Goal: Book appointment/travel/reservation

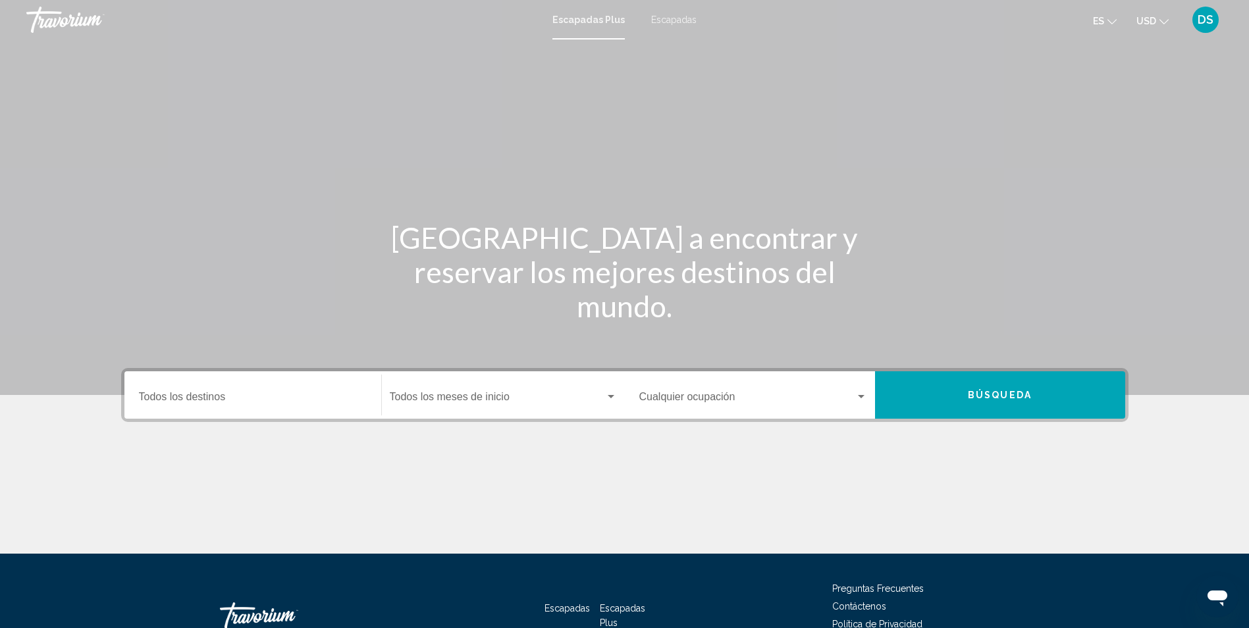
click at [663, 22] on span "Escapadas" at bounding box center [673, 19] width 45 height 11
click at [246, 395] on input "Destination Todos los destinos" at bounding box center [253, 400] width 228 height 12
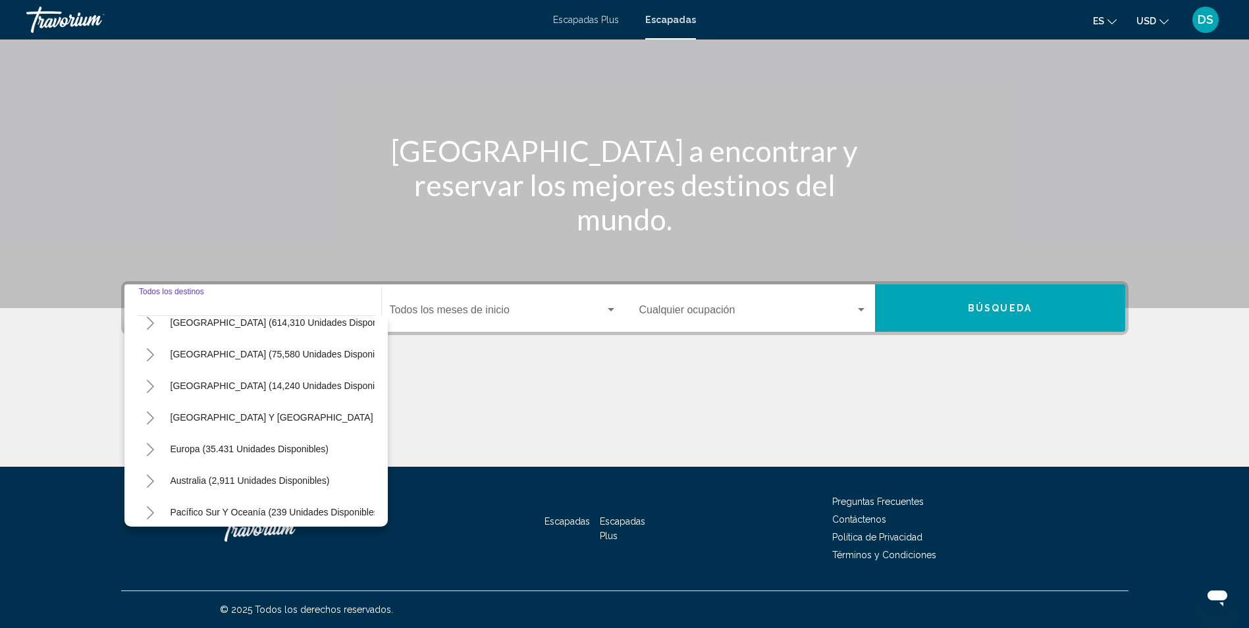
scroll to position [26, 0]
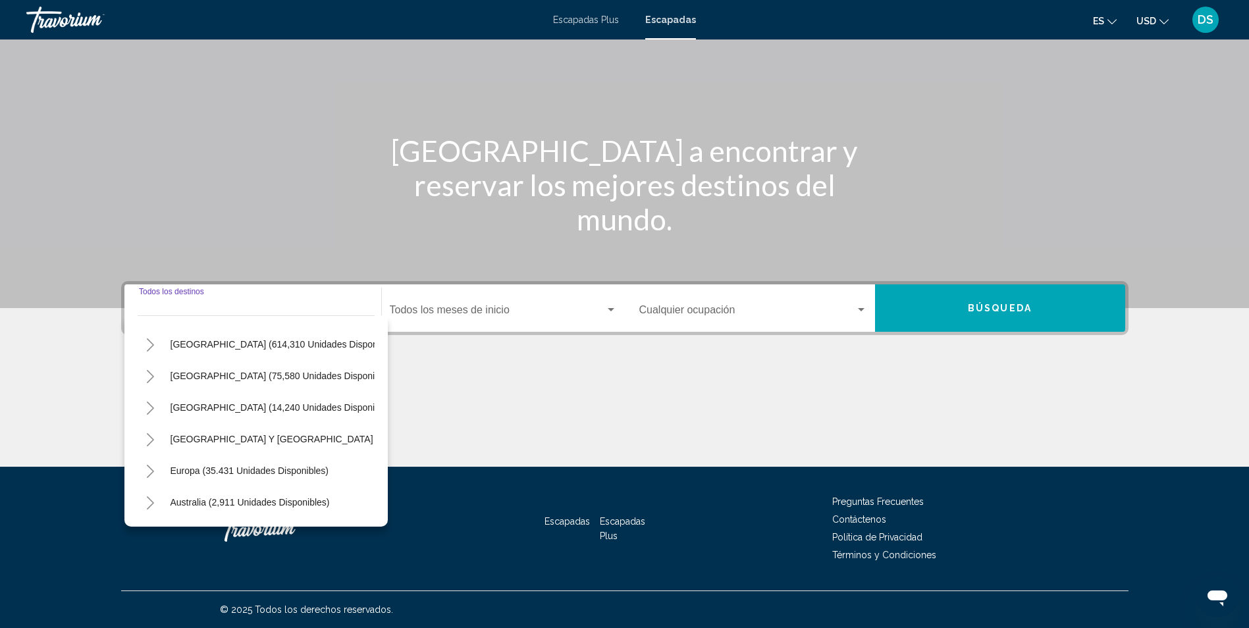
click at [149, 409] on icon "Toggle Canada (14,240 unidades disponibles)" at bounding box center [150, 407] width 10 height 13
click at [148, 407] on icon "Toggle Canada (14,240 unidades disponibles)" at bounding box center [150, 407] width 10 height 13
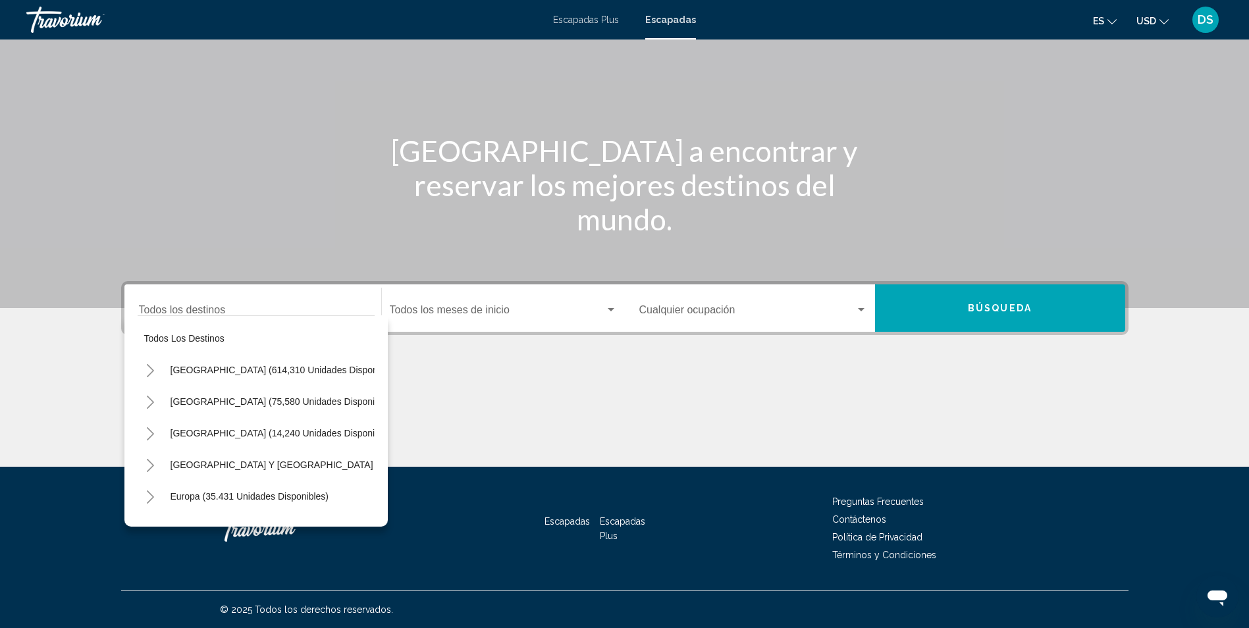
click at [151, 371] on icon "Toggle Estados Unidos (614,310 unidades disponibles)" at bounding box center [150, 370] width 10 height 13
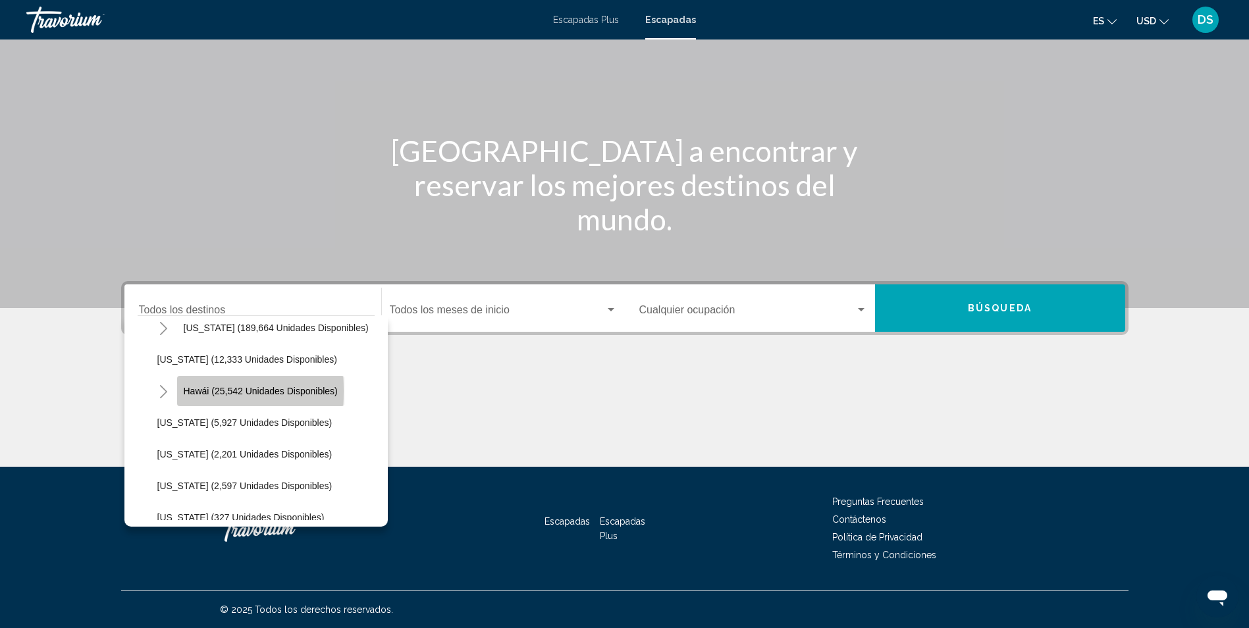
click at [201, 391] on span "Hawái (25,542 unidades disponibles)" at bounding box center [261, 391] width 154 height 11
type input "**********"
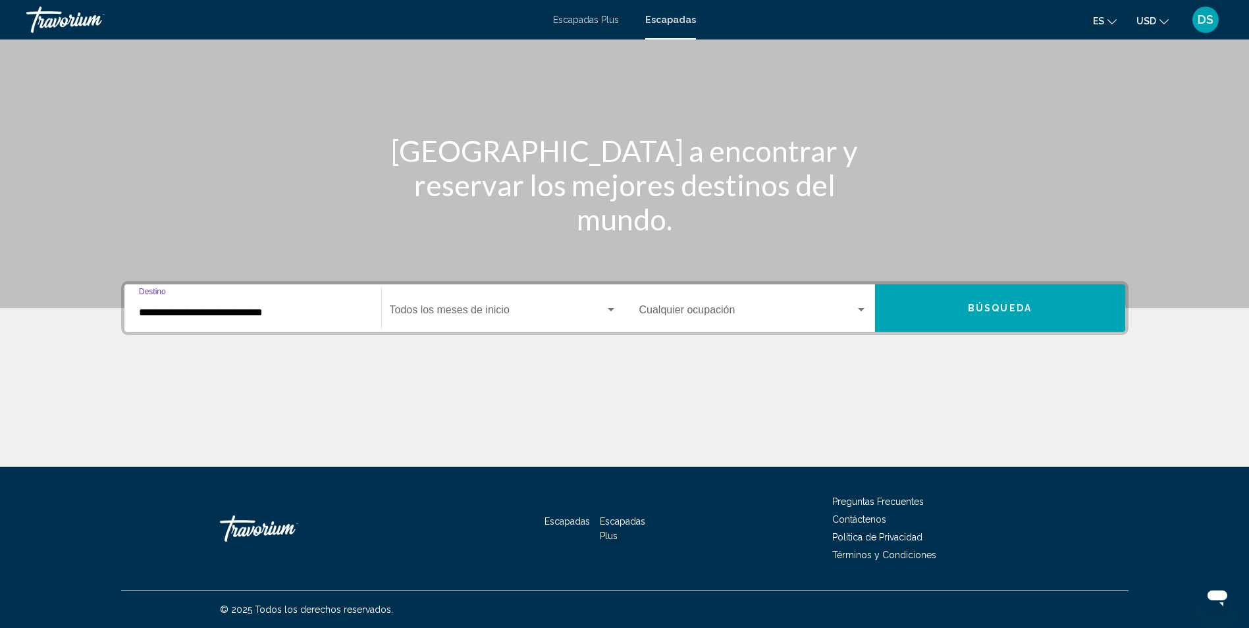
scroll to position [21, 0]
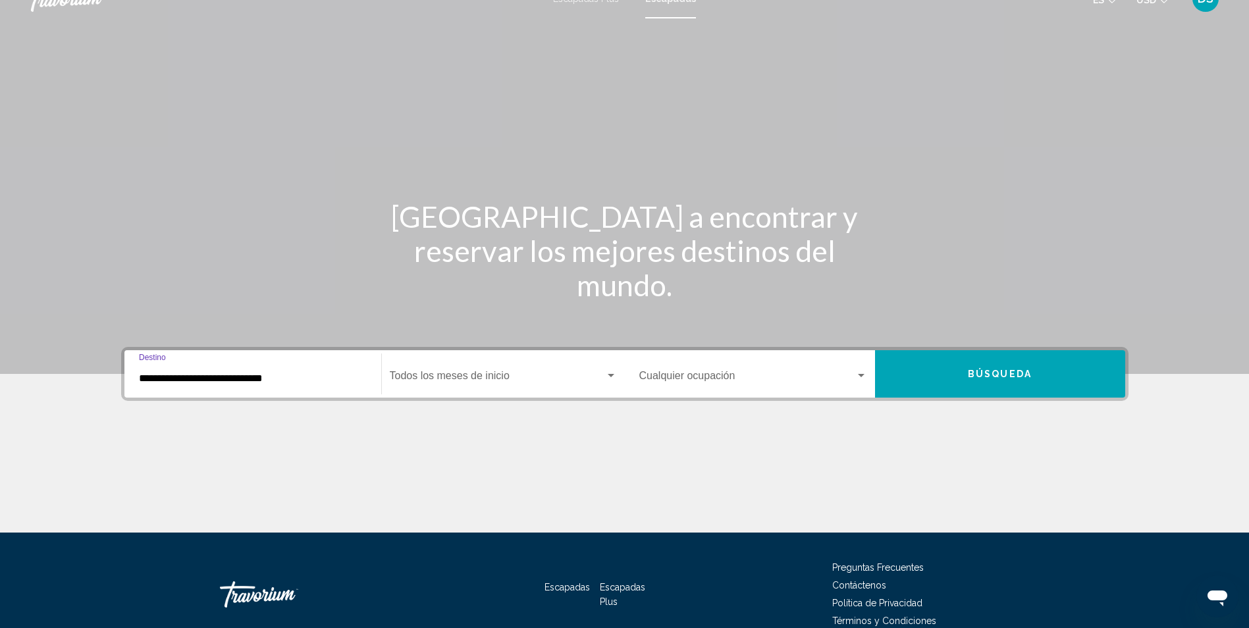
click at [456, 381] on span "Widget de búsqueda" at bounding box center [497, 379] width 215 height 12
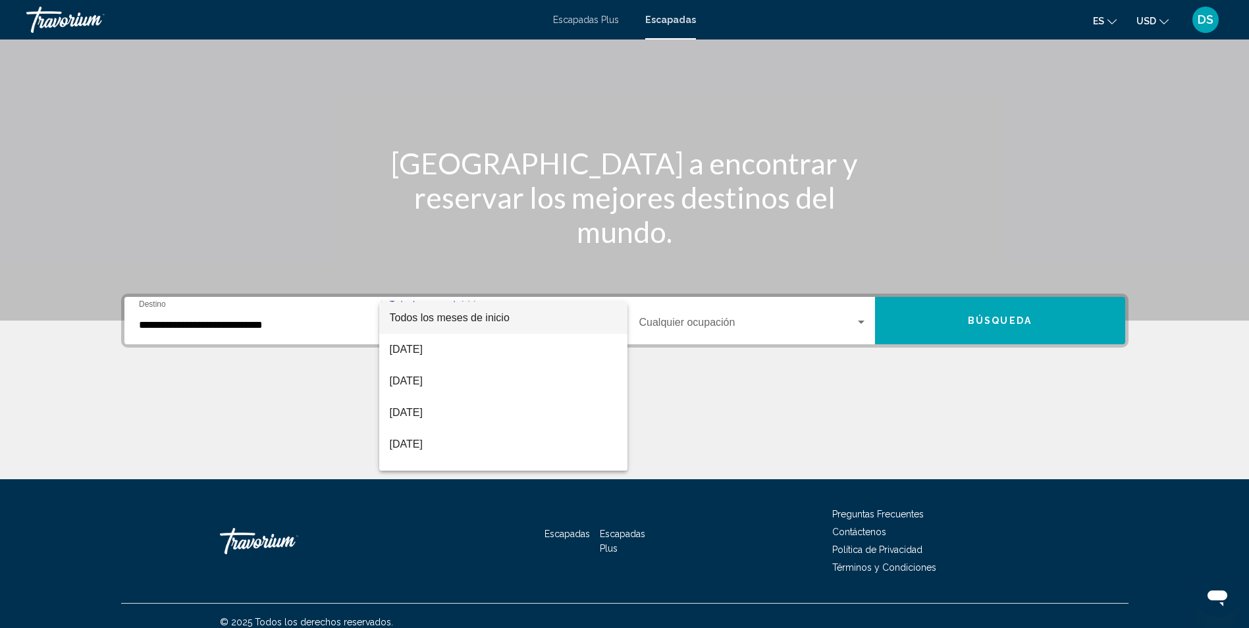
scroll to position [87, 0]
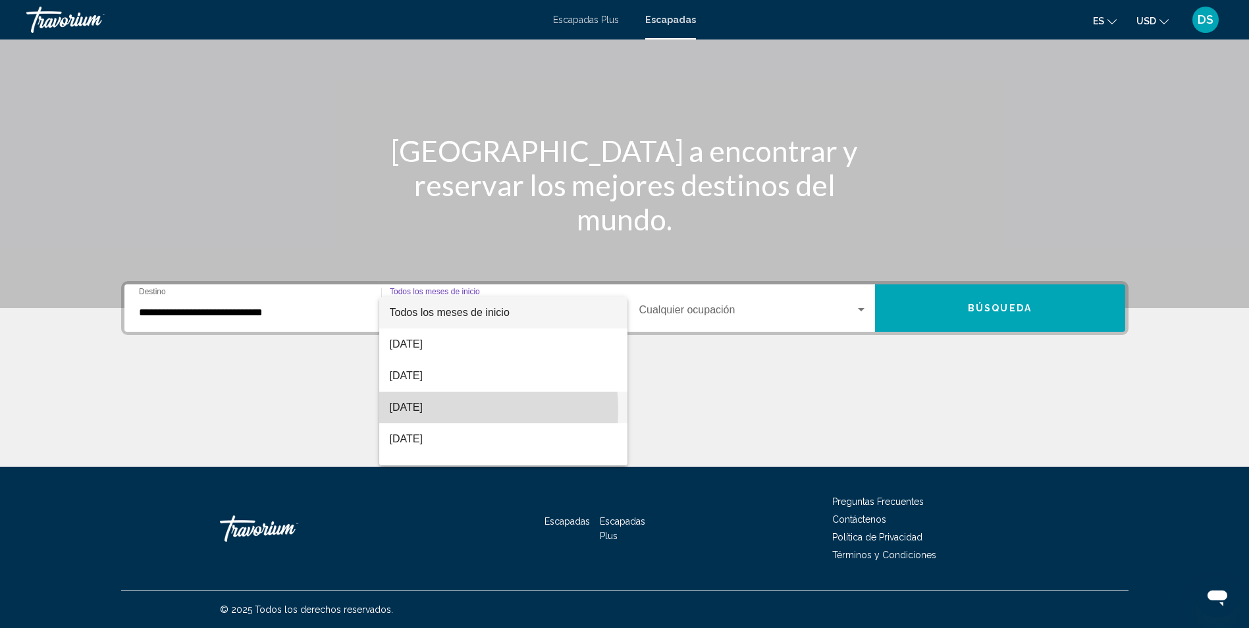
click at [423, 410] on font "octubre de 2025" at bounding box center [406, 406] width 33 height 11
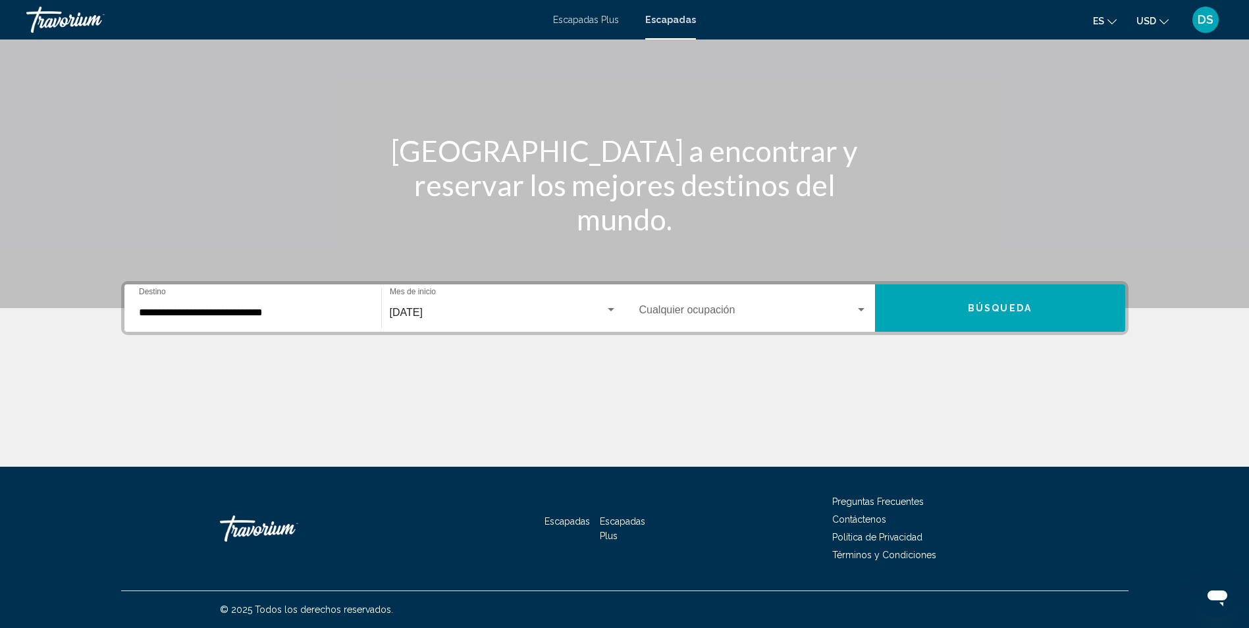
click at [683, 324] on div "Occupancy Cualquier ocupación" at bounding box center [753, 308] width 228 height 41
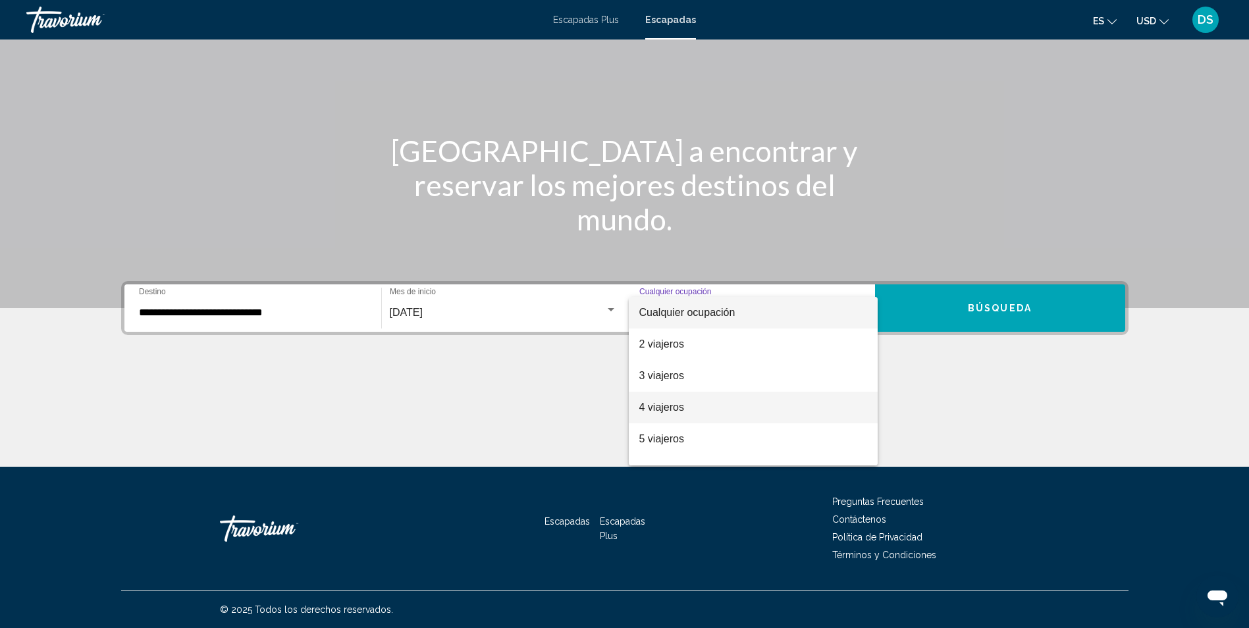
click at [688, 407] on span "4 viajeros" at bounding box center [753, 408] width 228 height 32
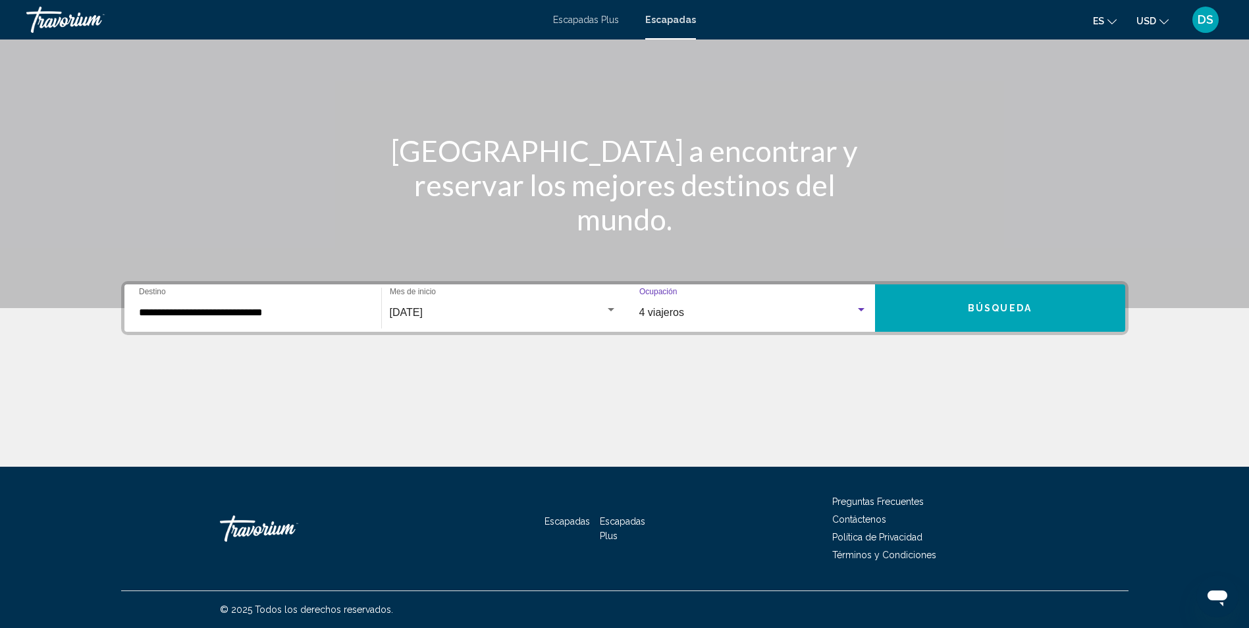
click at [939, 311] on button "Búsqueda" at bounding box center [1000, 307] width 250 height 47
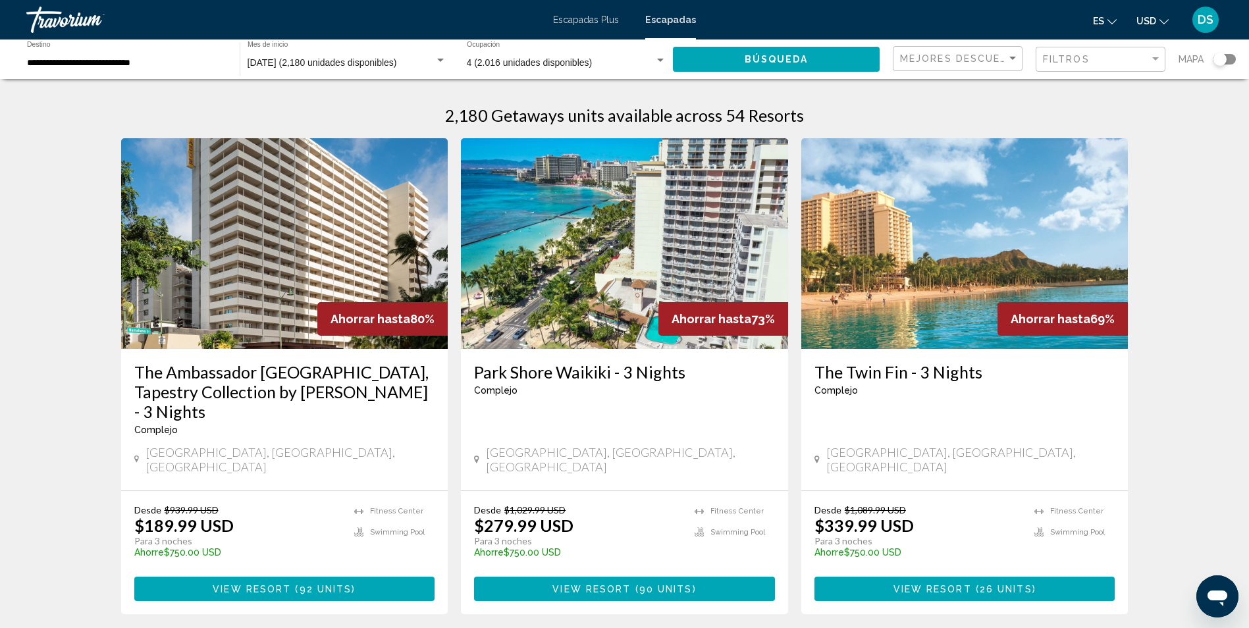
click at [688, 234] on img "Contenido principal" at bounding box center [624, 243] width 327 height 211
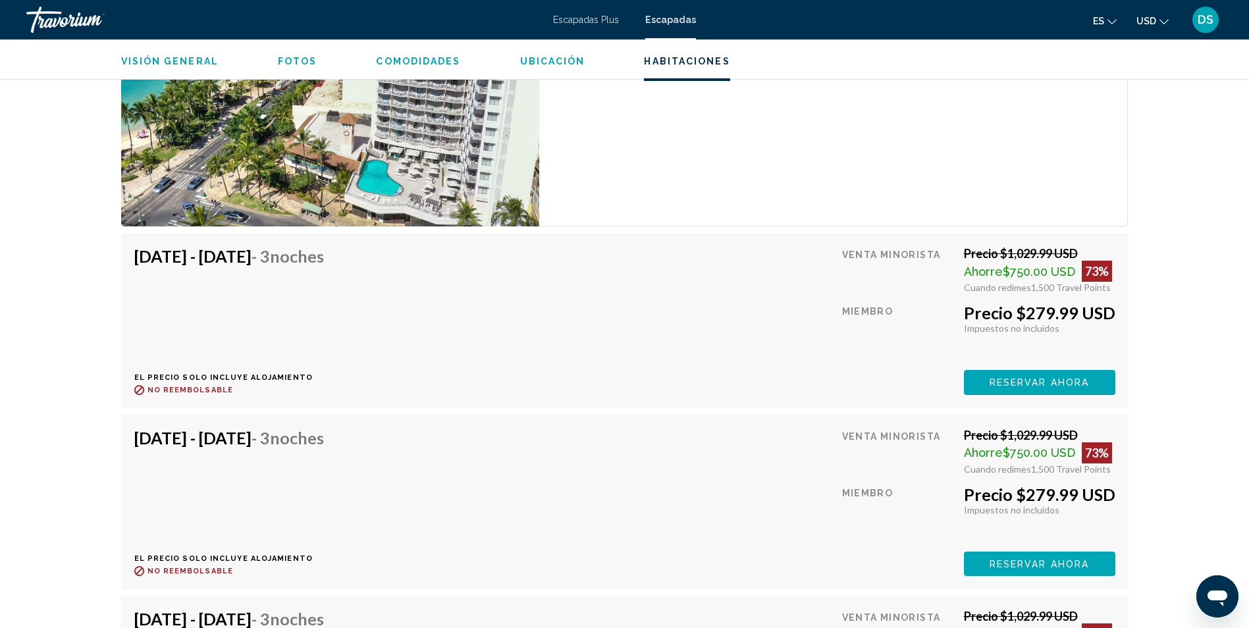
scroll to position [2172, 0]
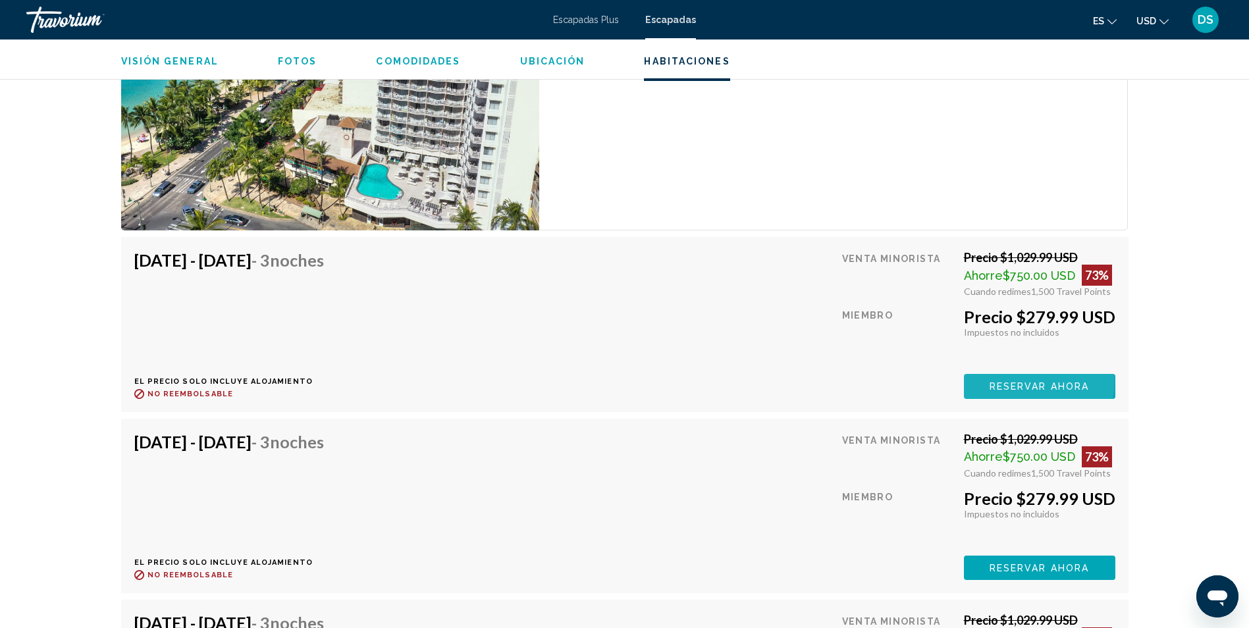
click at [1028, 380] on span "Reservar ahora" at bounding box center [1038, 385] width 99 height 11
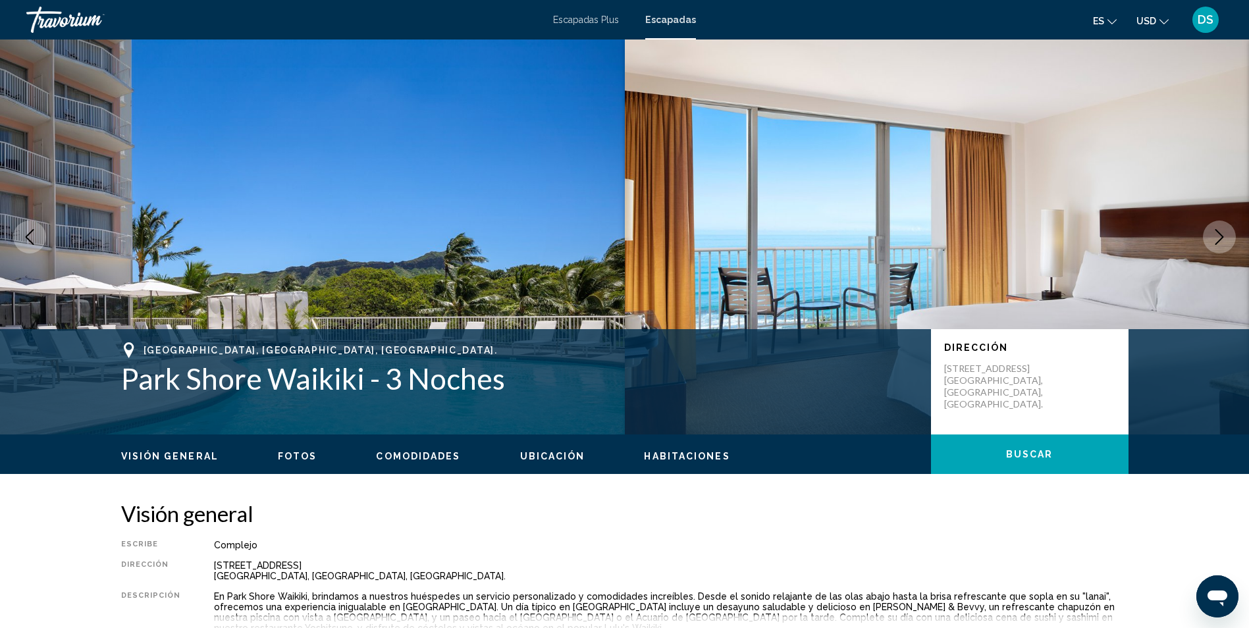
click at [690, 254] on img "Contenido principal" at bounding box center [937, 236] width 625 height 395
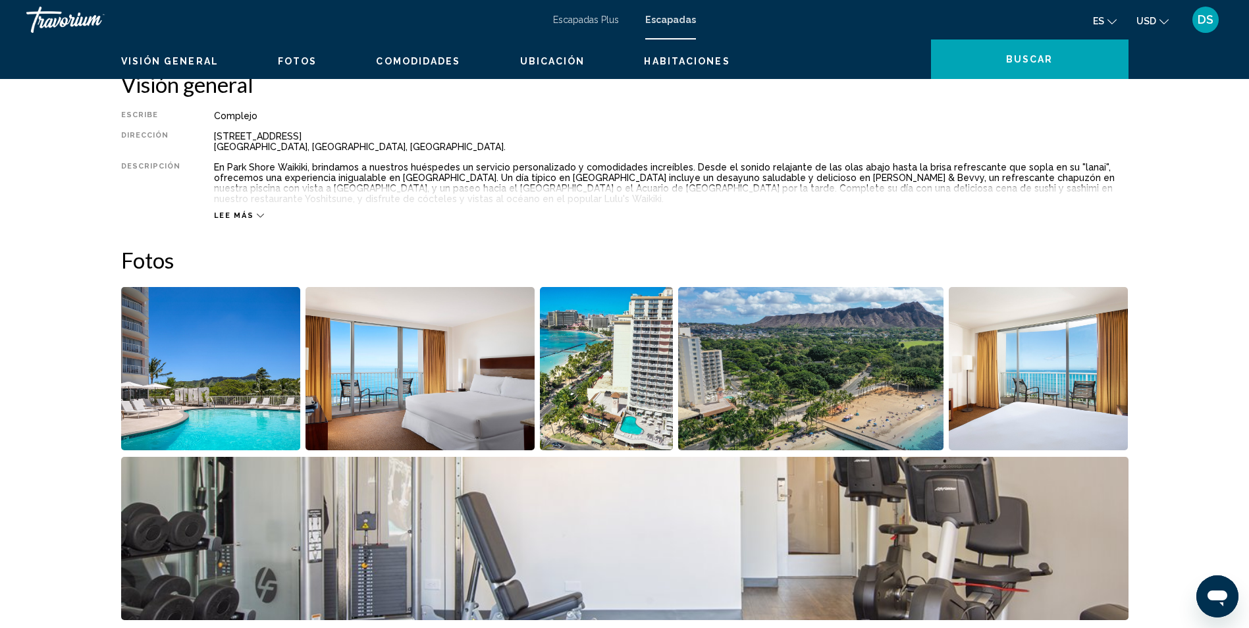
scroll to position [527, 0]
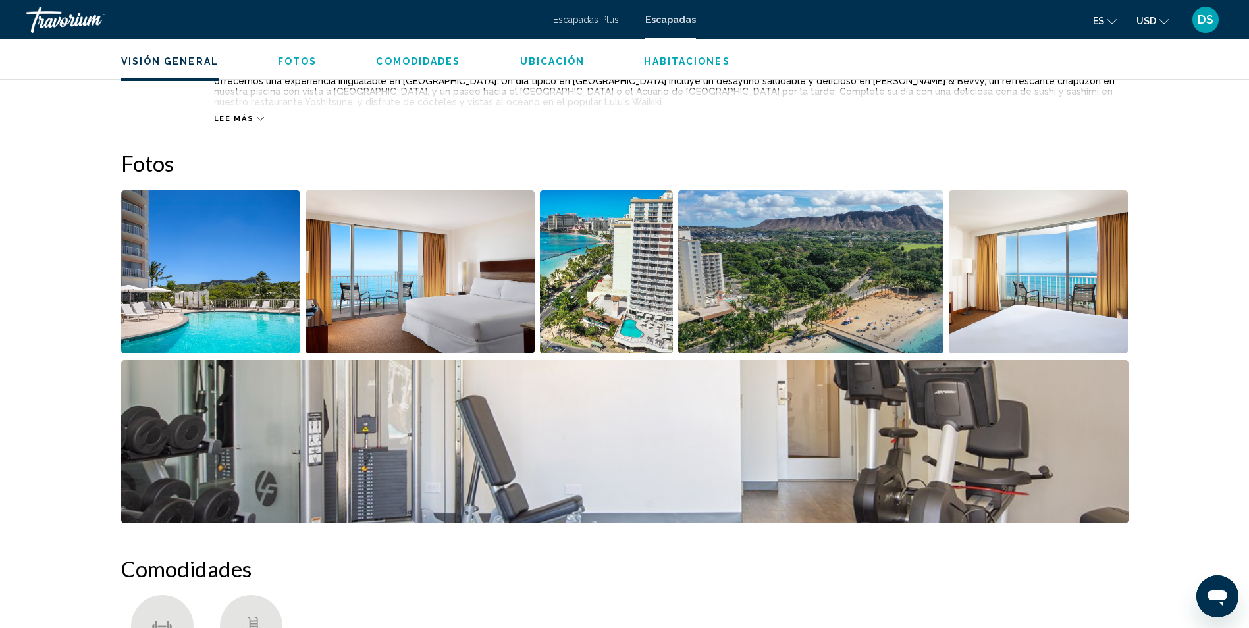
click at [902, 303] on img "Abrir control deslizante de imagen a pantalla completa" at bounding box center [810, 271] width 265 height 163
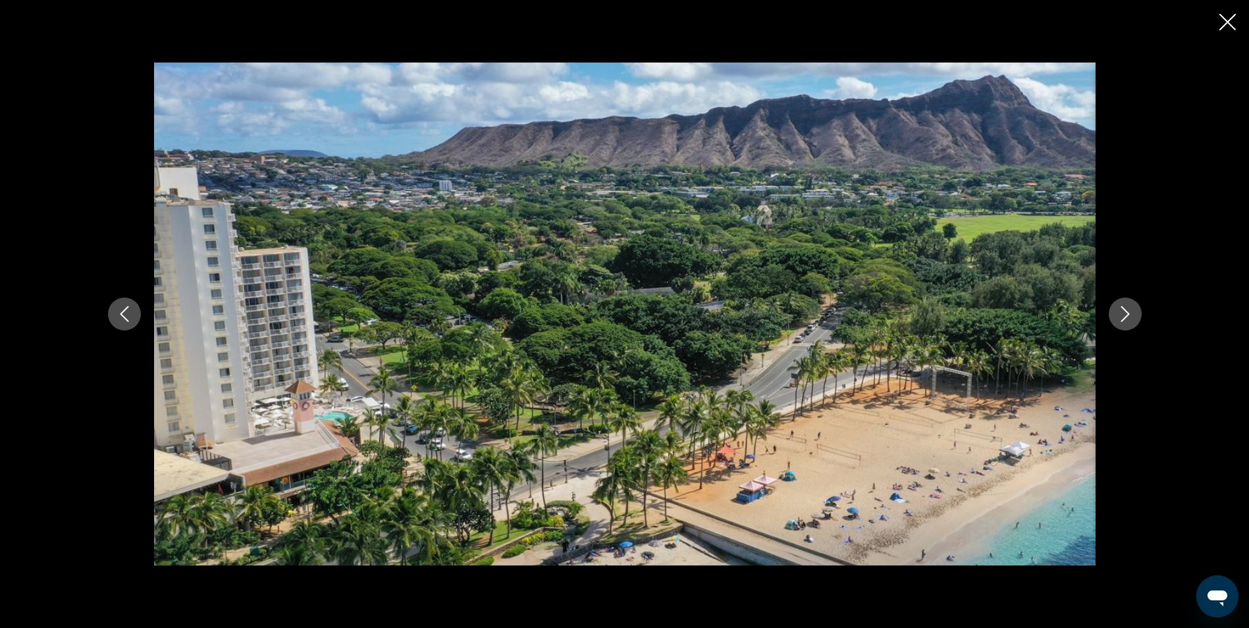
click at [1133, 321] on button "Siguiente imagen" at bounding box center [1124, 313] width 33 height 33
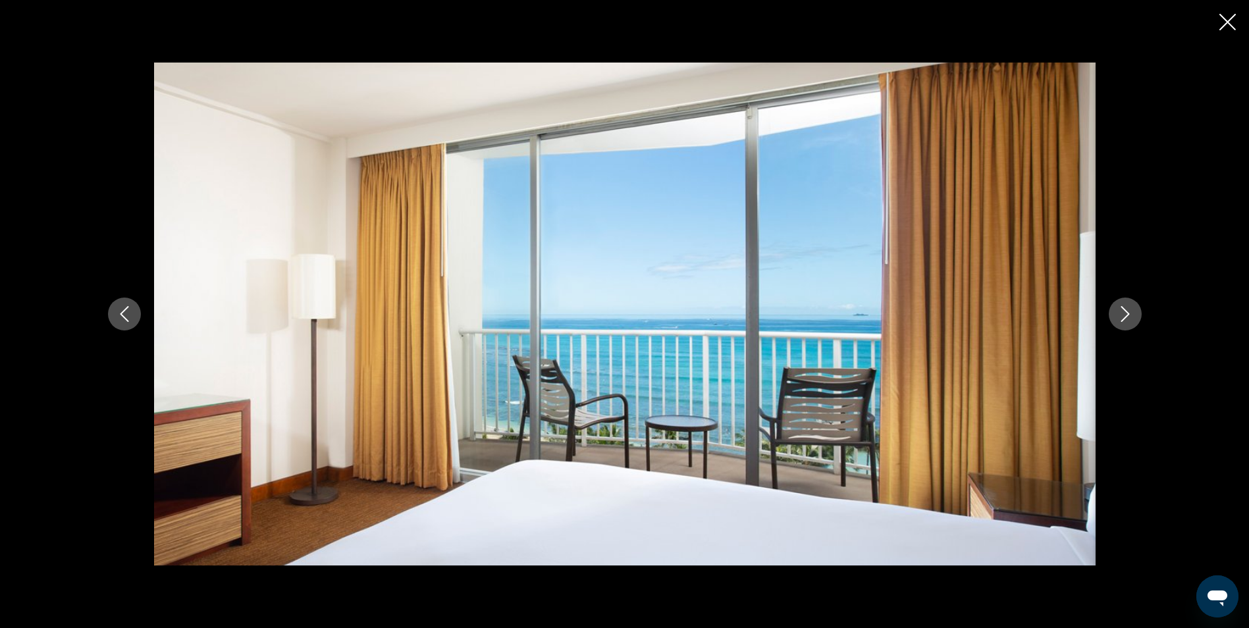
click at [1133, 321] on button "Siguiente imagen" at bounding box center [1124, 313] width 33 height 33
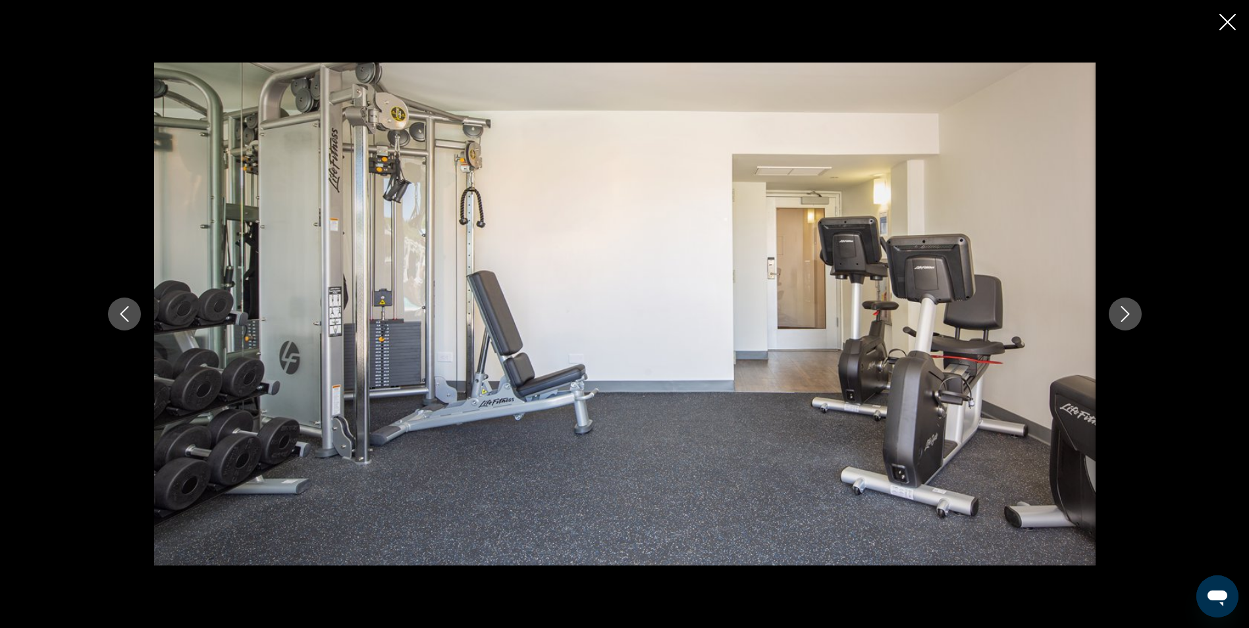
click at [1133, 321] on button "Siguiente imagen" at bounding box center [1124, 313] width 33 height 33
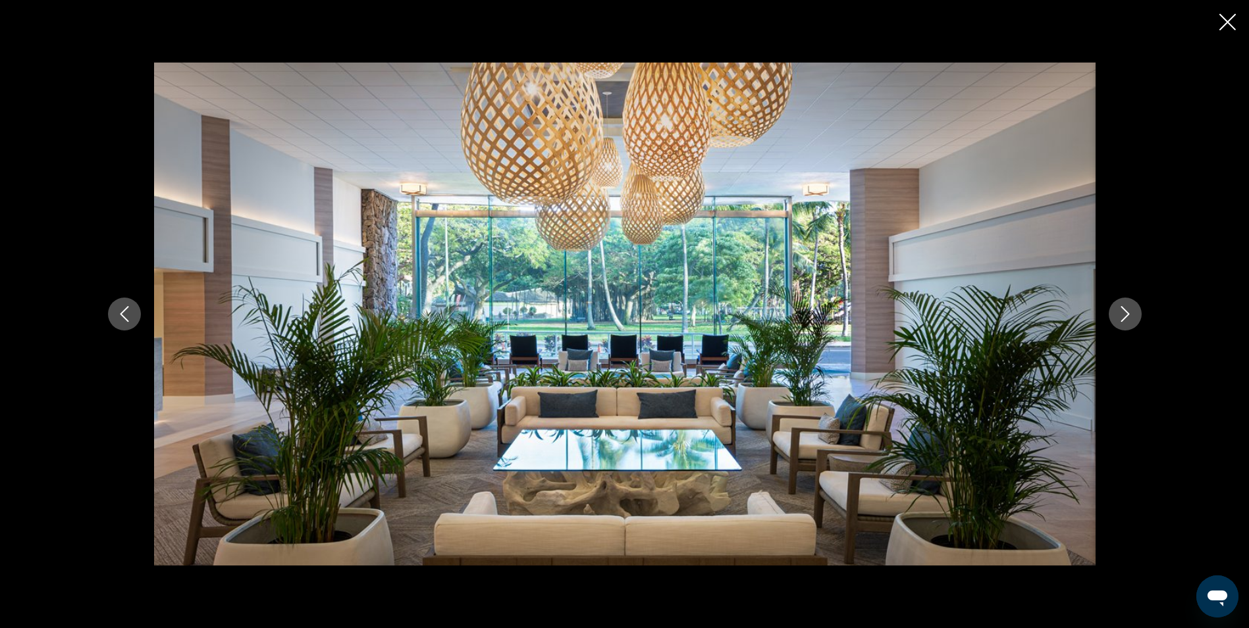
click at [1133, 321] on button "Siguiente imagen" at bounding box center [1124, 313] width 33 height 33
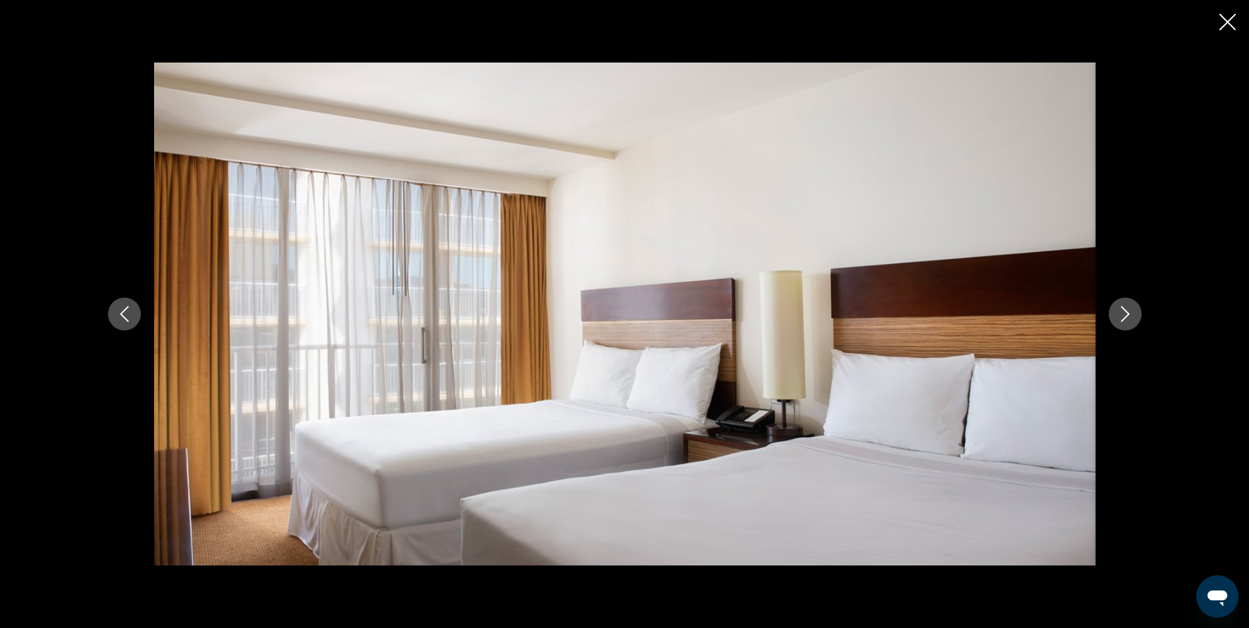
click at [1133, 321] on button "Siguiente imagen" at bounding box center [1124, 313] width 33 height 33
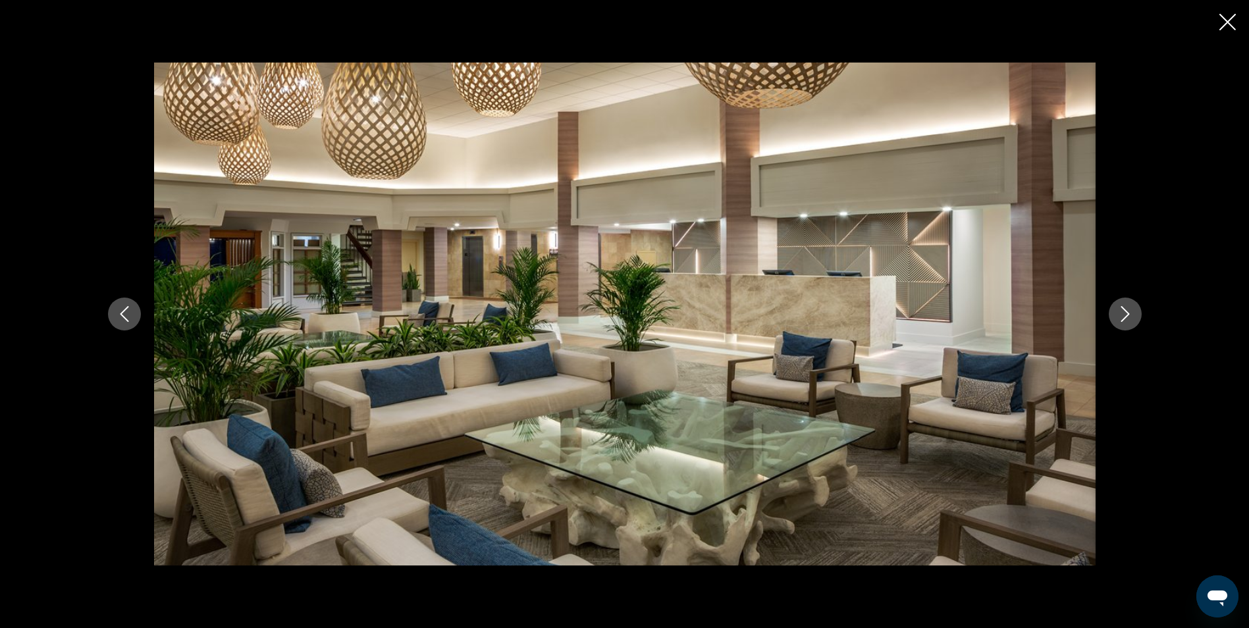
click at [1133, 321] on button "Siguiente imagen" at bounding box center [1124, 313] width 33 height 33
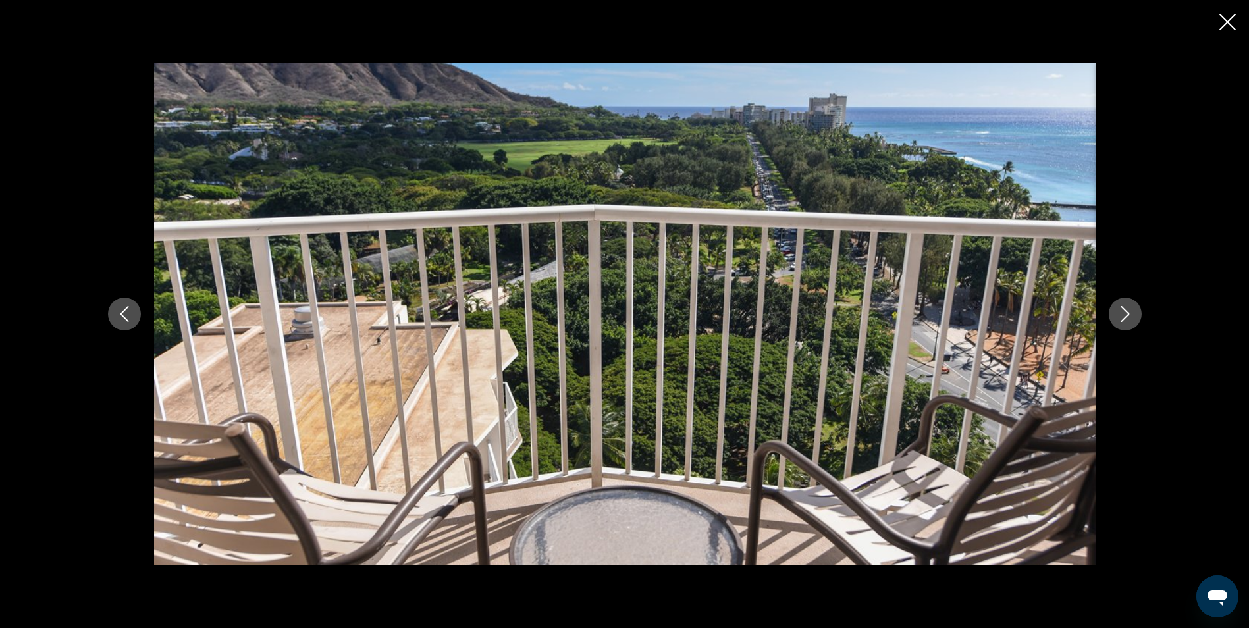
click at [1133, 321] on button "Siguiente imagen" at bounding box center [1124, 313] width 33 height 33
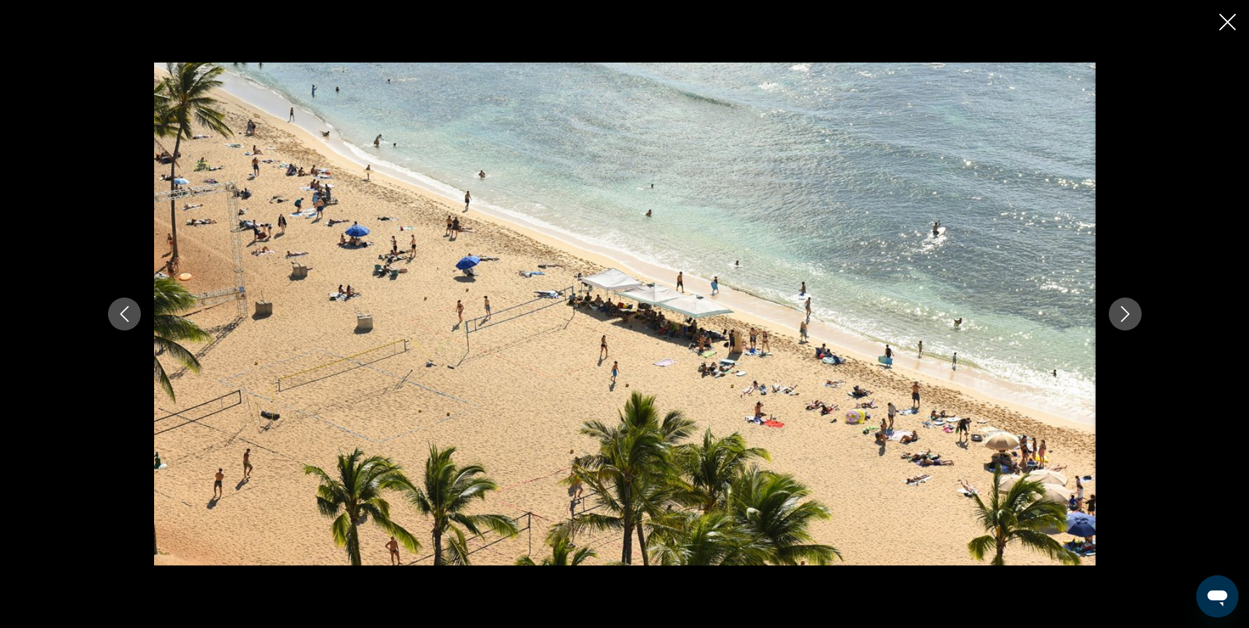
click at [1133, 321] on button "Siguiente imagen" at bounding box center [1124, 313] width 33 height 33
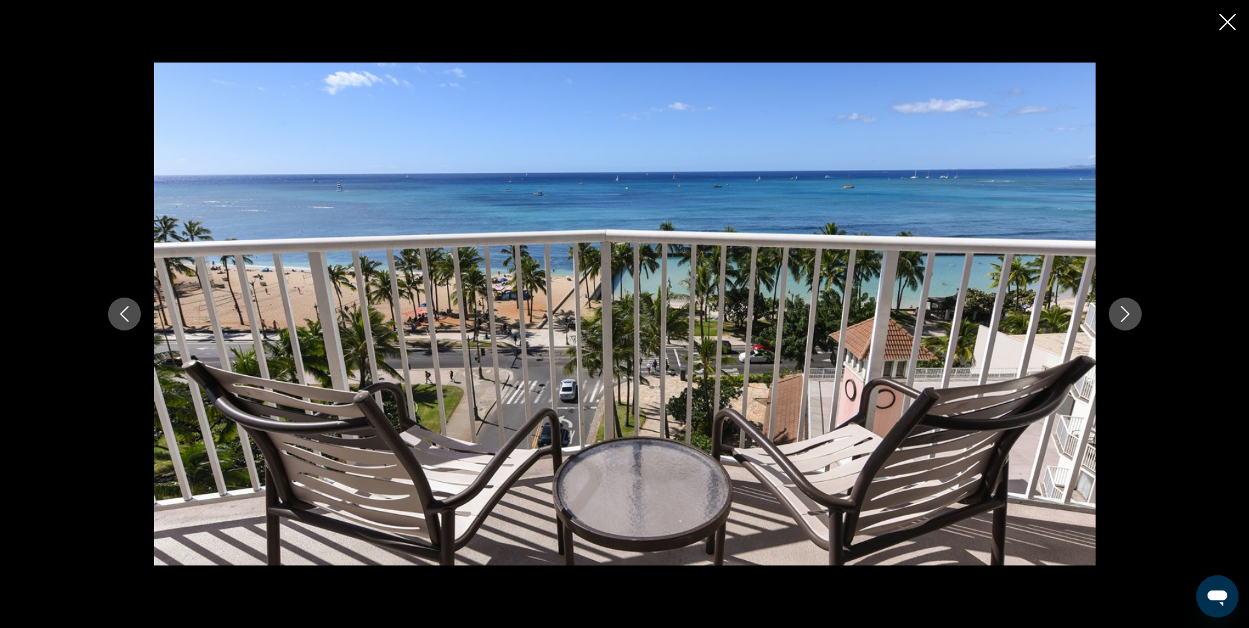
click at [1133, 321] on button "Siguiente imagen" at bounding box center [1124, 313] width 33 height 33
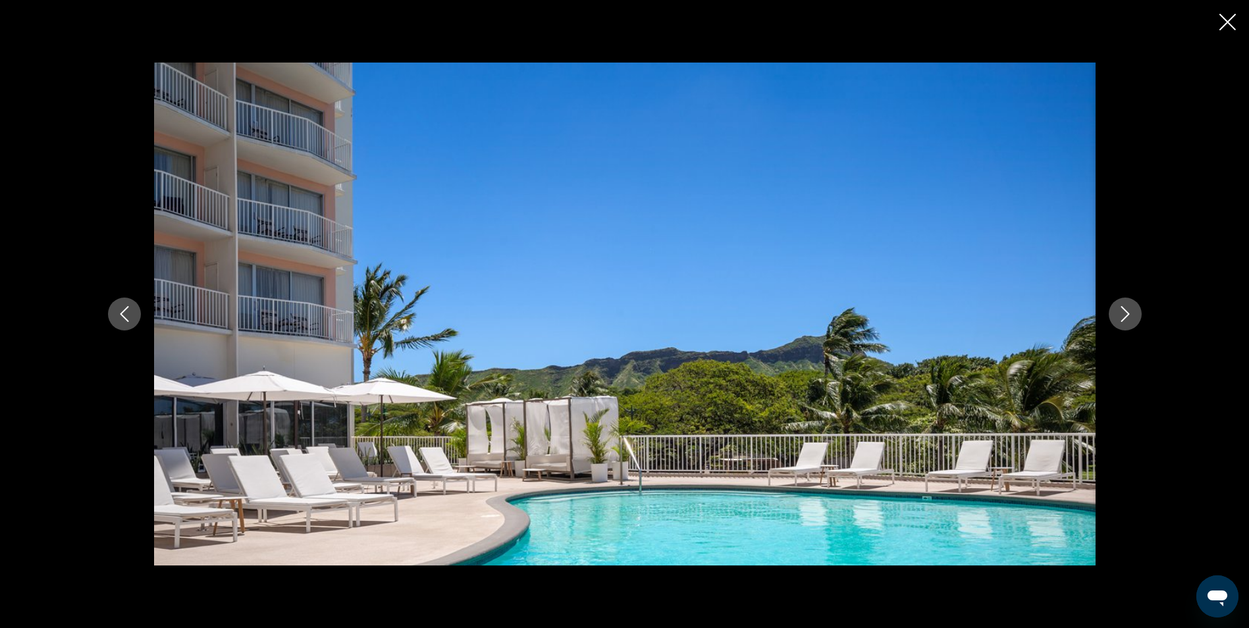
click at [1222, 25] on icon "Cerrar presentación de diapositivas" at bounding box center [1227, 22] width 16 height 16
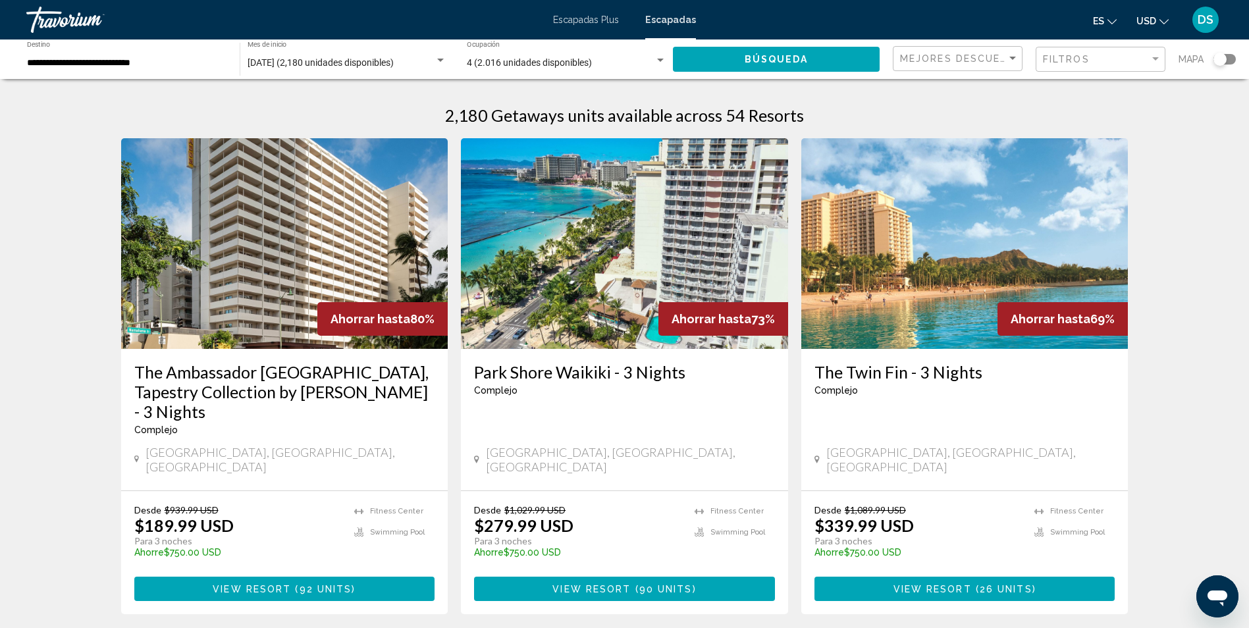
click at [435, 267] on img "Contenido principal" at bounding box center [284, 243] width 327 height 211
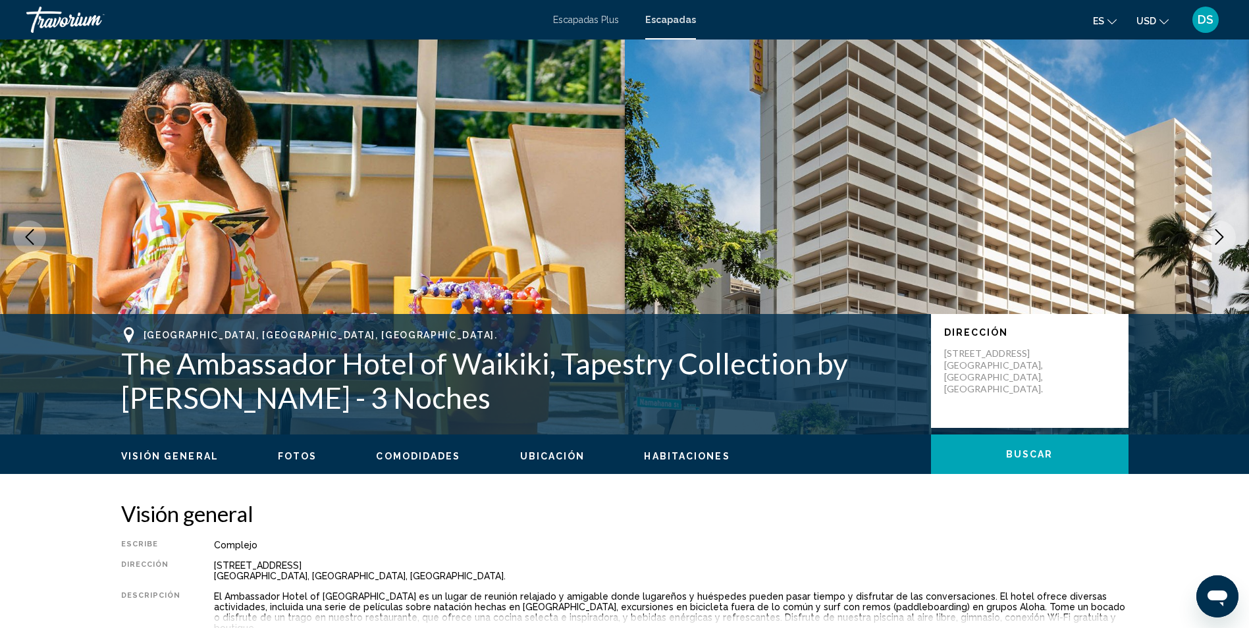
click at [1202, 220] on button "Siguiente imagen" at bounding box center [1218, 236] width 33 height 33
